Goal: Transaction & Acquisition: Book appointment/travel/reservation

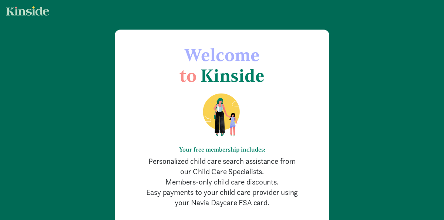
scroll to position [92, 0]
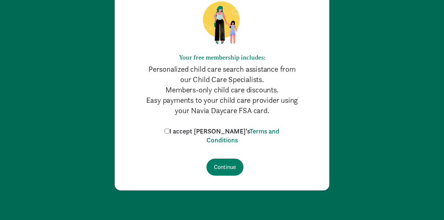
click at [186, 132] on label "I accept [PERSON_NAME]'s Terms and Conditions" at bounding box center [222, 136] width 118 height 18
click at [170, 132] on input "I accept [PERSON_NAME]'s Terms and Conditions" at bounding box center [167, 131] width 5 height 5
checkbox input "true"
click at [218, 163] on input "Continue" at bounding box center [225, 167] width 37 height 17
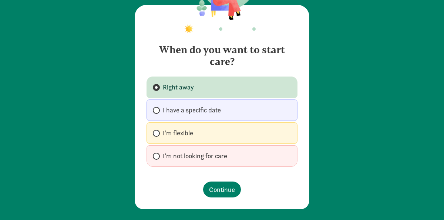
scroll to position [51, 0]
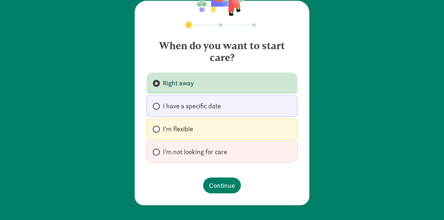
click at [238, 110] on label "I have a specific date" at bounding box center [222, 106] width 151 height 21
click at [158, 109] on input "I have a specific date" at bounding box center [155, 106] width 5 height 5
radio input "true"
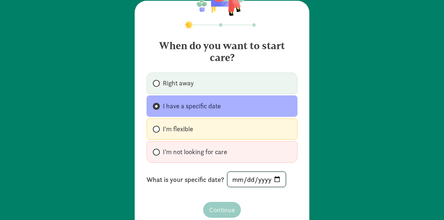
click at [273, 181] on input "date" at bounding box center [257, 179] width 58 height 15
click at [275, 183] on input "2026-08-10" at bounding box center [257, 179] width 58 height 15
type input "2026-08-03"
click at [222, 209] on span "Continue" at bounding box center [222, 210] width 26 height 10
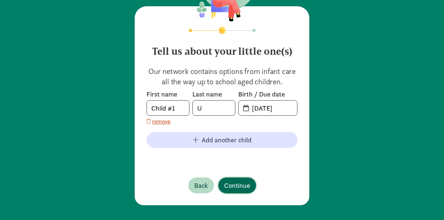
scroll to position [45, 0]
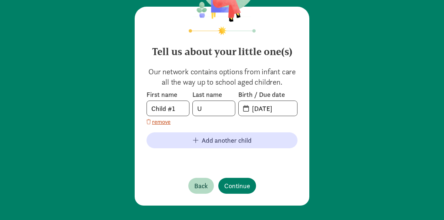
click at [245, 112] on span "09-10-2025" at bounding box center [268, 108] width 59 height 15
click at [257, 110] on input "09-10-2025" at bounding box center [273, 108] width 50 height 15
click at [262, 110] on input "09-10-2025" at bounding box center [273, 108] width 50 height 15
click at [261, 110] on input "09-10-2025" at bounding box center [273, 108] width 50 height 15
click at [268, 110] on input "03-10-2025" at bounding box center [273, 108] width 50 height 15
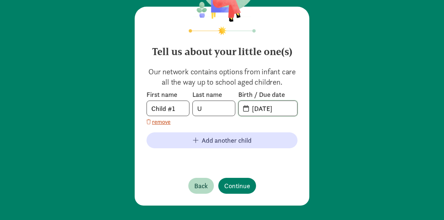
click at [288, 109] on input "03-14-2025" at bounding box center [273, 108] width 50 height 15
type input "03-14-2025"
click at [242, 188] on span "Continue" at bounding box center [237, 186] width 26 height 10
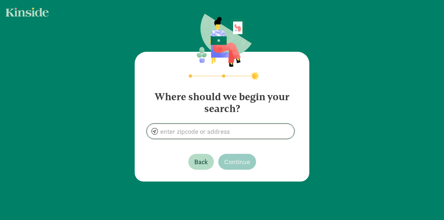
click at [227, 134] on input at bounding box center [220, 131] width 147 height 15
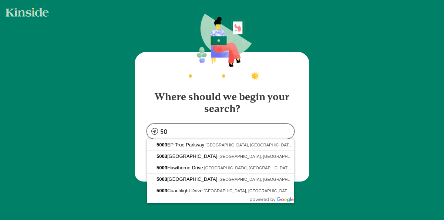
type input "5"
type input "Gurnee, IL 60031, USA"
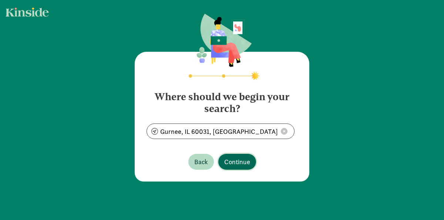
click at [229, 161] on span "Continue" at bounding box center [237, 162] width 26 height 10
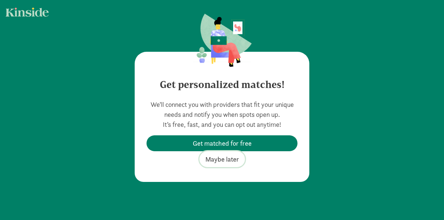
click at [226, 163] on span "Maybe later" at bounding box center [223, 159] width 34 height 10
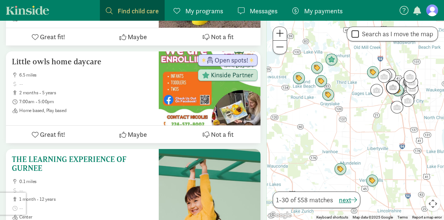
scroll to position [937, 0]
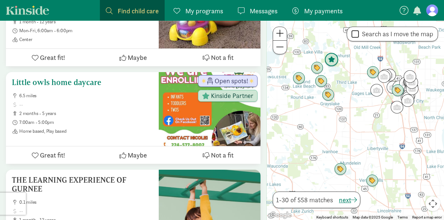
click at [81, 87] on h5 "Little owls home daycare" at bounding box center [82, 82] width 141 height 9
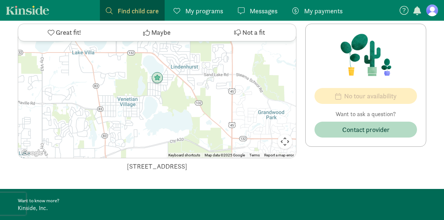
scroll to position [575, 0]
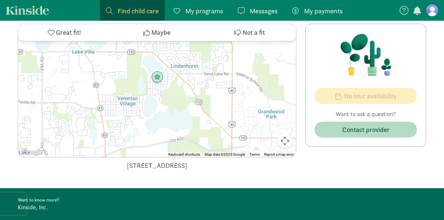
click at [287, 134] on button "Map camera controls" at bounding box center [285, 141] width 15 height 15
click at [264, 134] on button "Zoom out" at bounding box center [266, 141] width 15 height 15
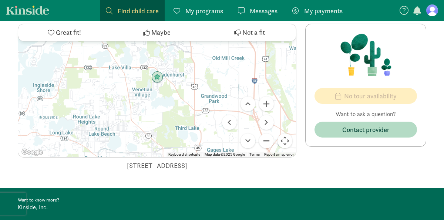
click at [264, 134] on button "Zoom out" at bounding box center [266, 141] width 15 height 15
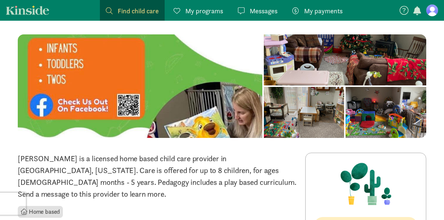
scroll to position [46, 0]
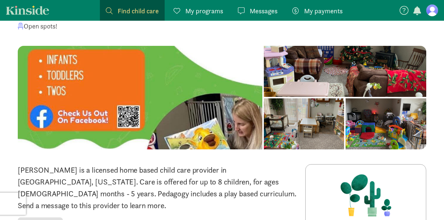
click at [39, 116] on div at bounding box center [140, 98] width 245 height 104
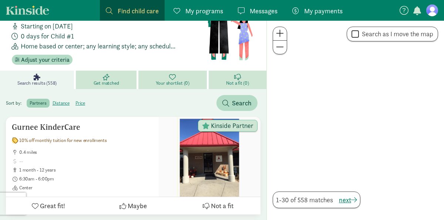
scroll to position [937, 0]
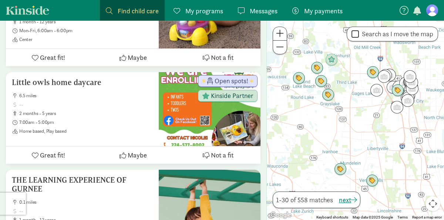
click at [117, 161] on button "Maybe" at bounding box center [133, 155] width 85 height 17
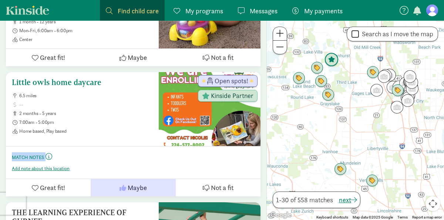
click at [117, 161] on label "Match Notes This is your space to add notes about this provider like first impr…" at bounding box center [133, 157] width 243 height 9
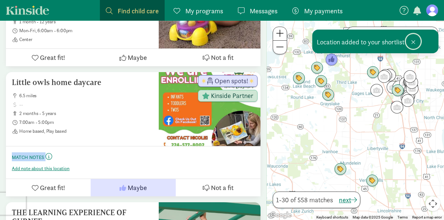
click at [413, 43] on span at bounding box center [413, 42] width 4 height 6
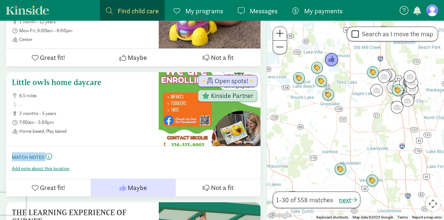
click at [139, 194] on button "Maybe" at bounding box center [133, 187] width 85 height 17
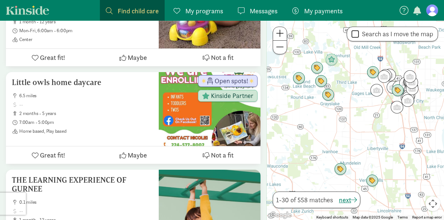
click at [366, 34] on label "Search as I move the map" at bounding box center [396, 34] width 74 height 9
click at [359, 34] on input "Search as I move the map" at bounding box center [355, 34] width 7 height 10
checkbox input "true"
